Goal: Communication & Community: Answer question/provide support

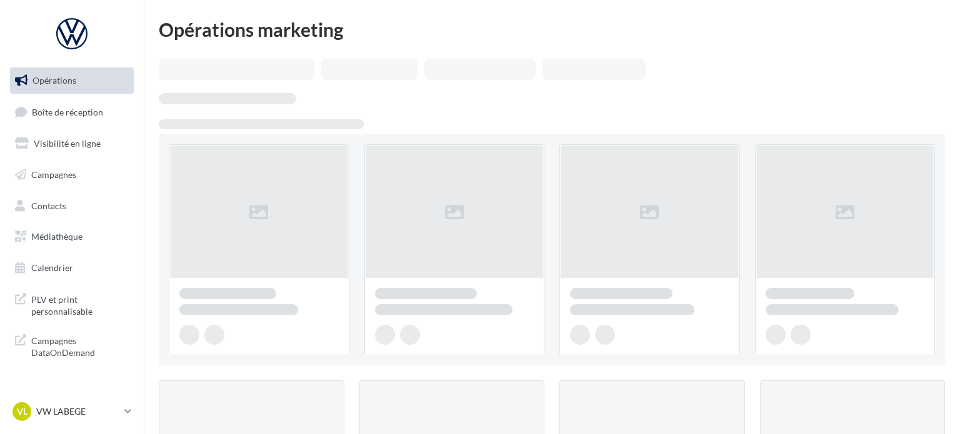
click at [97, 113] on span "Boîte de réception" at bounding box center [67, 111] width 71 height 11
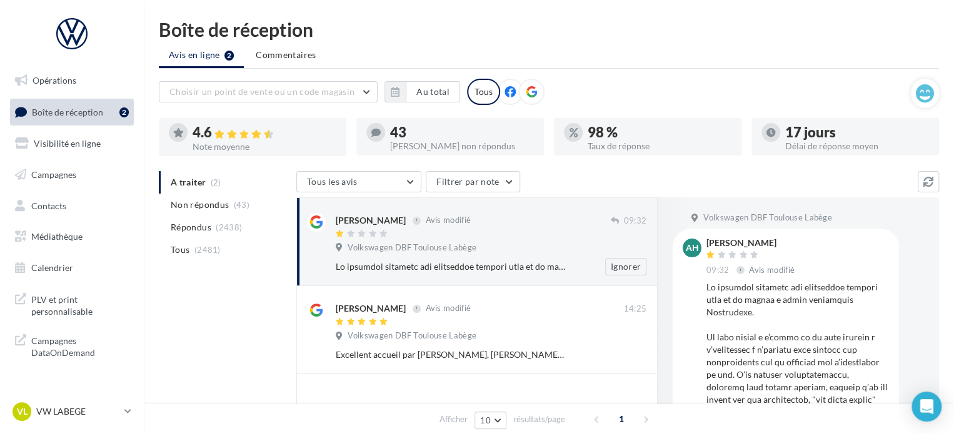
click at [423, 244] on span "Volkswagen DBF Toulouse Labège" at bounding box center [411, 247] width 129 height 11
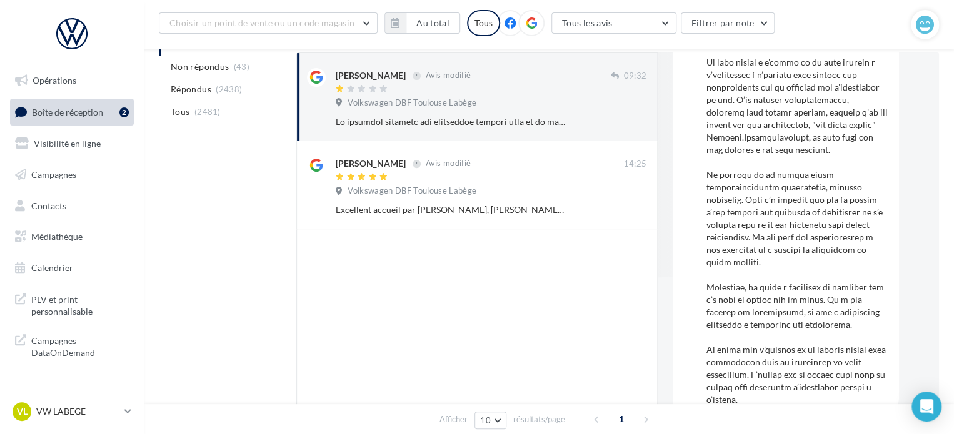
scroll to position [312, 0]
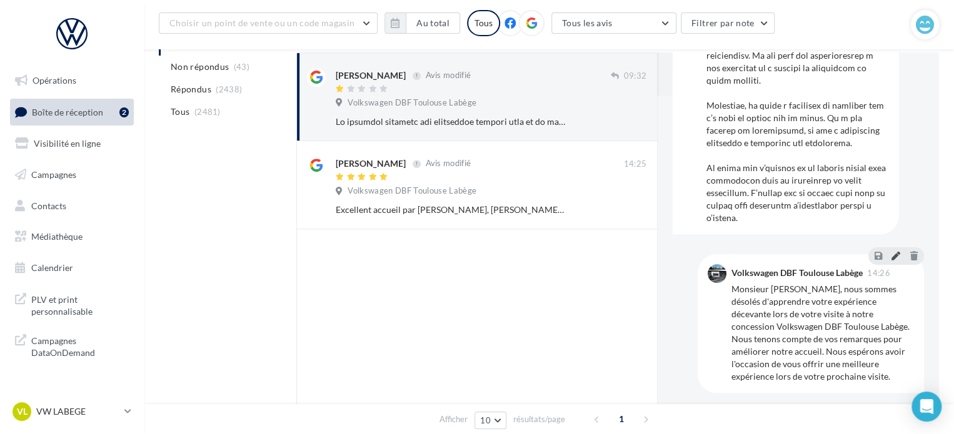
click at [891, 253] on icon at bounding box center [895, 255] width 9 height 9
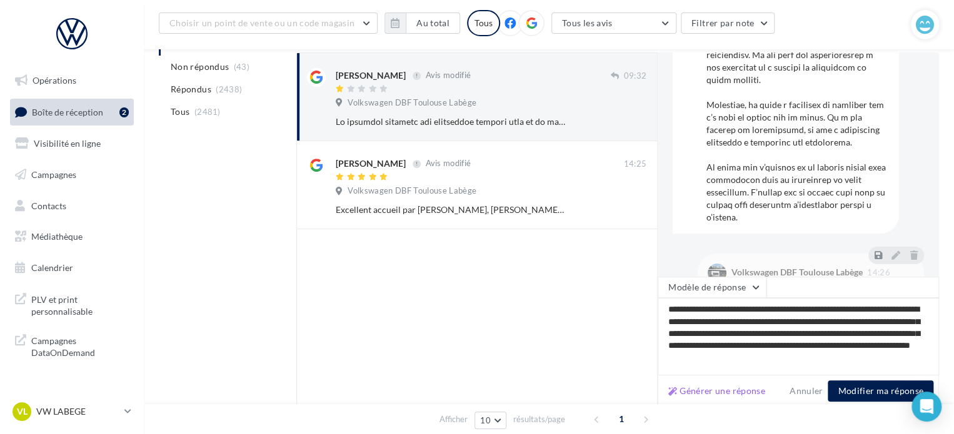
scroll to position [0, 0]
click at [857, 396] on button "Modifier ma réponse" at bounding box center [880, 391] width 106 height 21
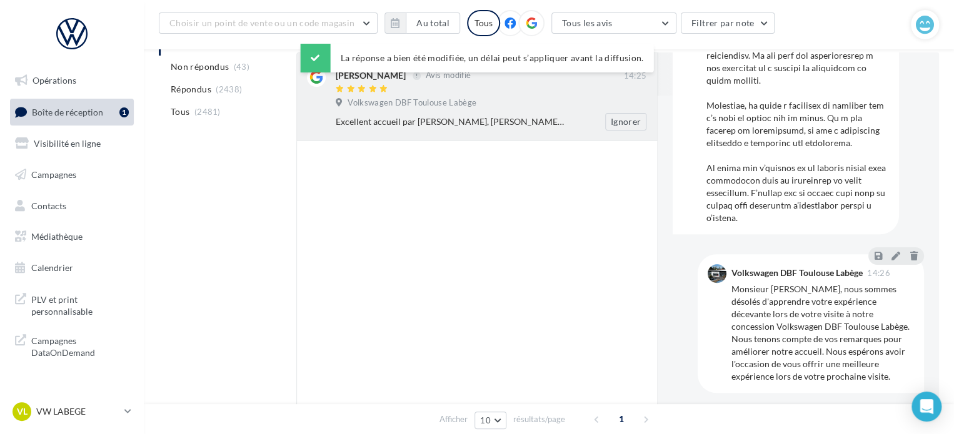
click at [421, 114] on div "Excellent accueil par [PERSON_NAME], [PERSON_NAME] et [PERSON_NAME] qui ont tou…" at bounding box center [496, 121] width 321 height 17
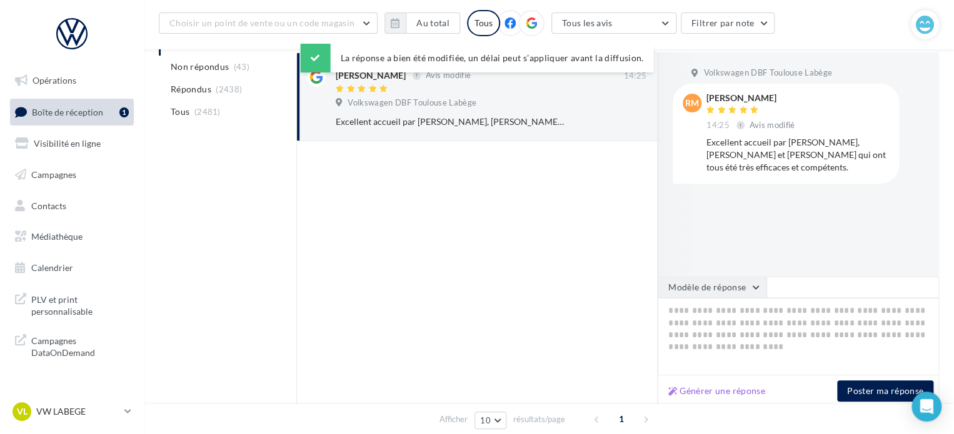
click at [749, 289] on button "Modèle de réponse" at bounding box center [711, 287] width 109 height 21
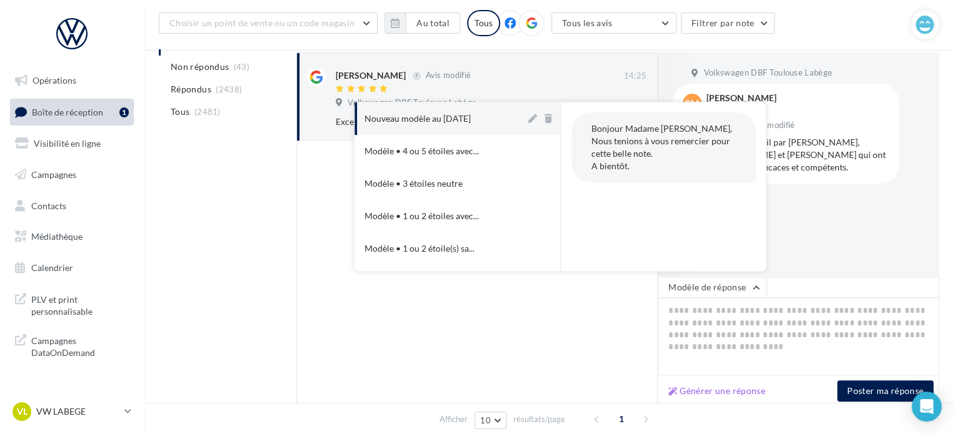
click at [732, 401] on div "Générer une réponse Poster ma réponse" at bounding box center [797, 392] width 281 height 32
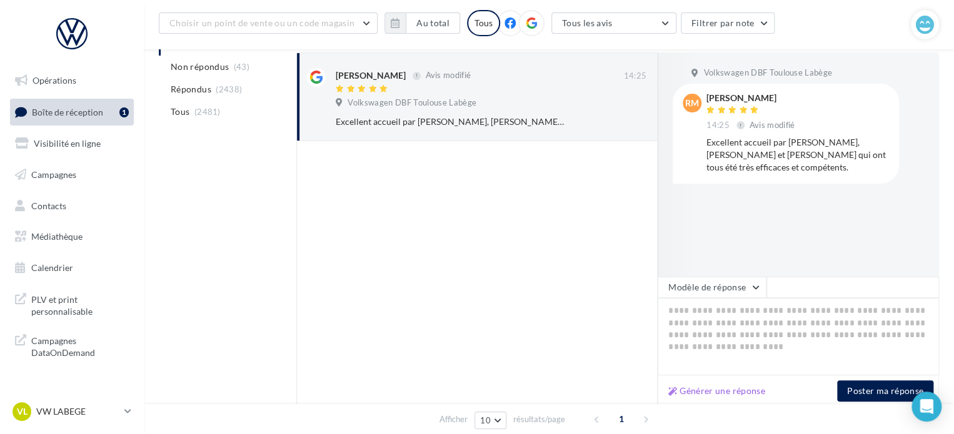
click at [732, 401] on div "Générer une réponse Poster ma réponse" at bounding box center [797, 392] width 281 height 32
click at [726, 387] on button "Générer une réponse" at bounding box center [716, 391] width 107 height 15
type textarea "**********"
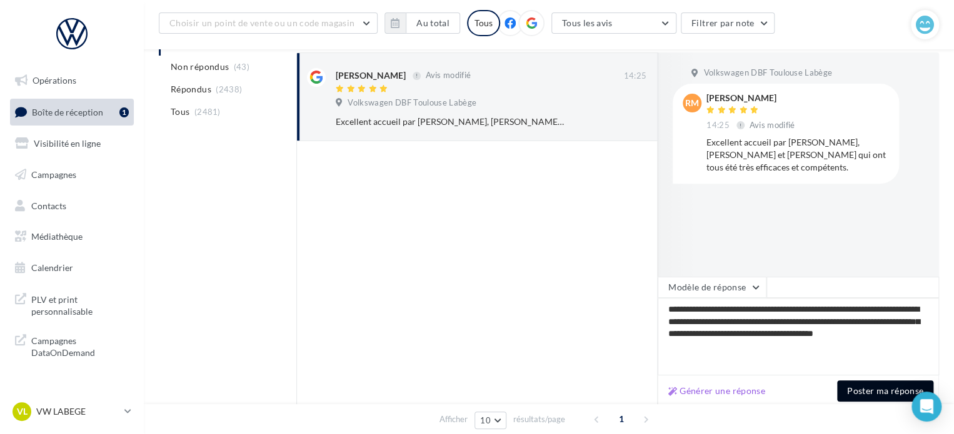
click at [874, 396] on button "Poster ma réponse" at bounding box center [885, 391] width 96 height 21
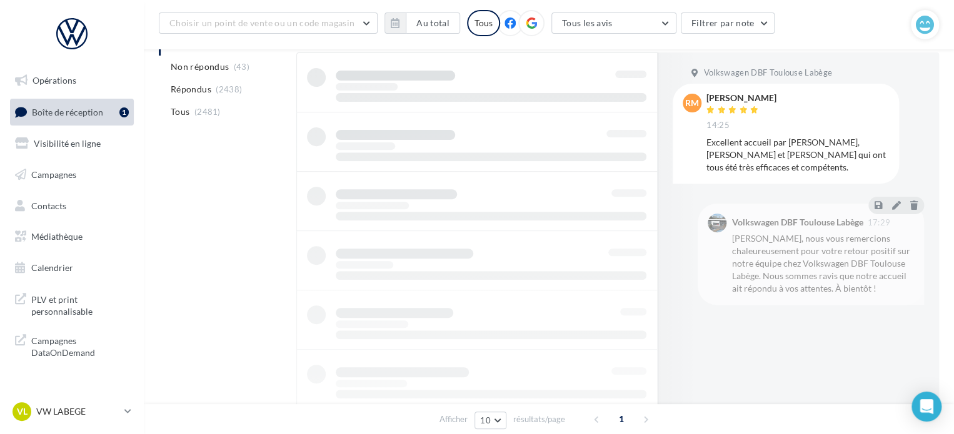
scroll to position [96, 0]
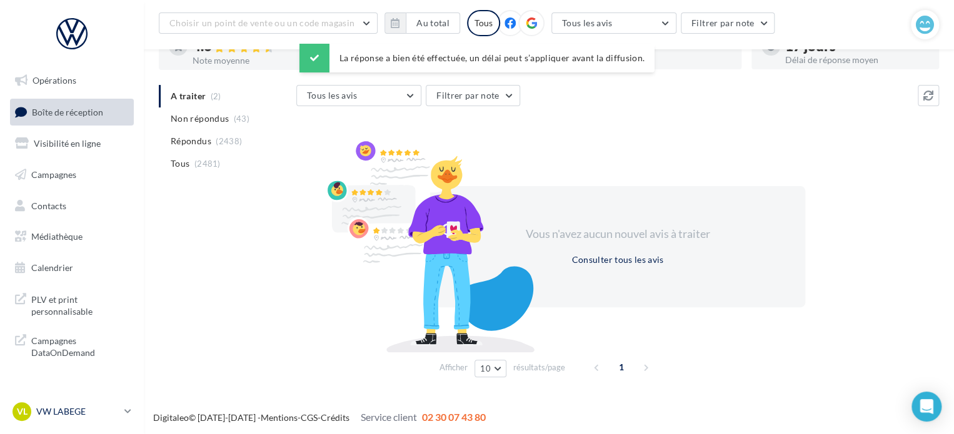
click at [65, 411] on p "VW LABEGE" at bounding box center [77, 412] width 83 height 12
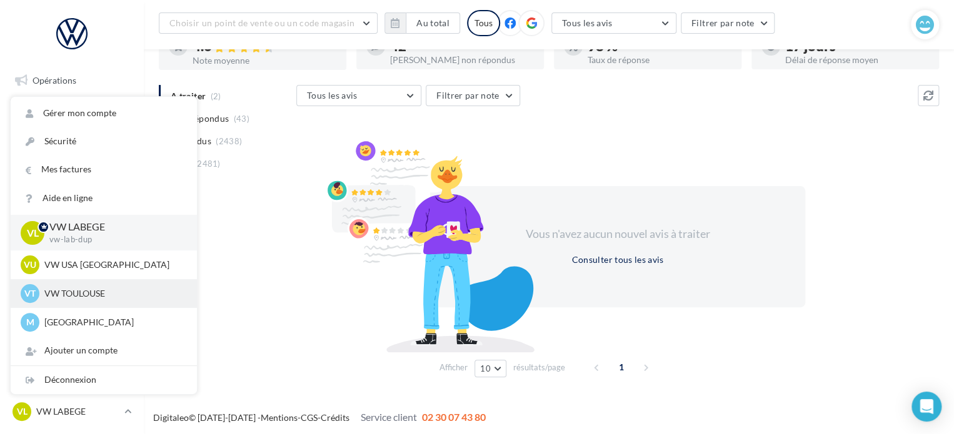
click at [89, 290] on p "VW TOULOUSE" at bounding box center [112, 293] width 137 height 12
